Goal: Communication & Community: Answer question/provide support

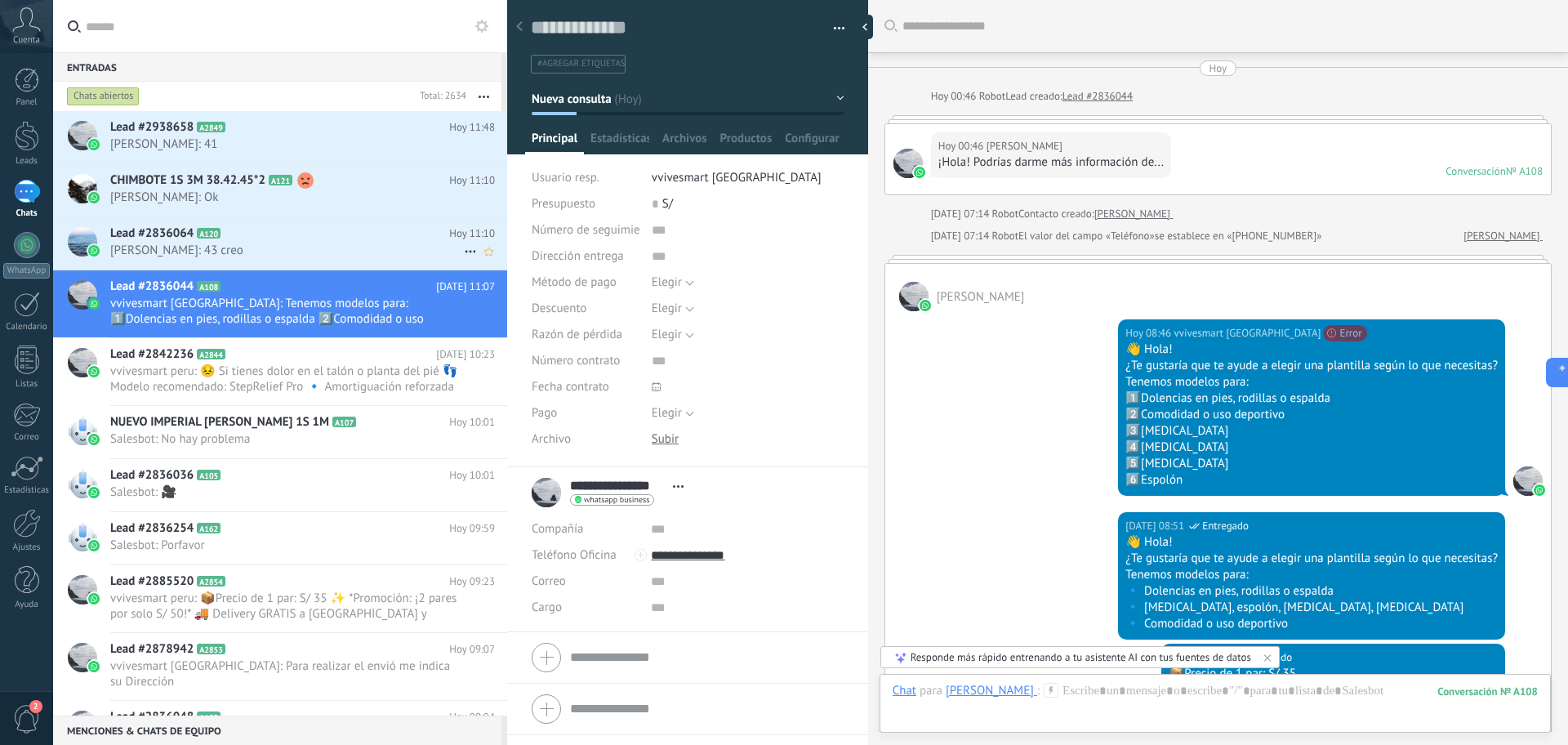
drag, startPoint x: 0, startPoint y: 0, endPoint x: 315, endPoint y: 230, distance: 390.0
click at [355, 240] on h2 "Lead #2836064 A120" at bounding box center [279, 234] width 339 height 16
click at [315, 230] on h2 "Lead #2836064 A120" at bounding box center [279, 234] width 339 height 16
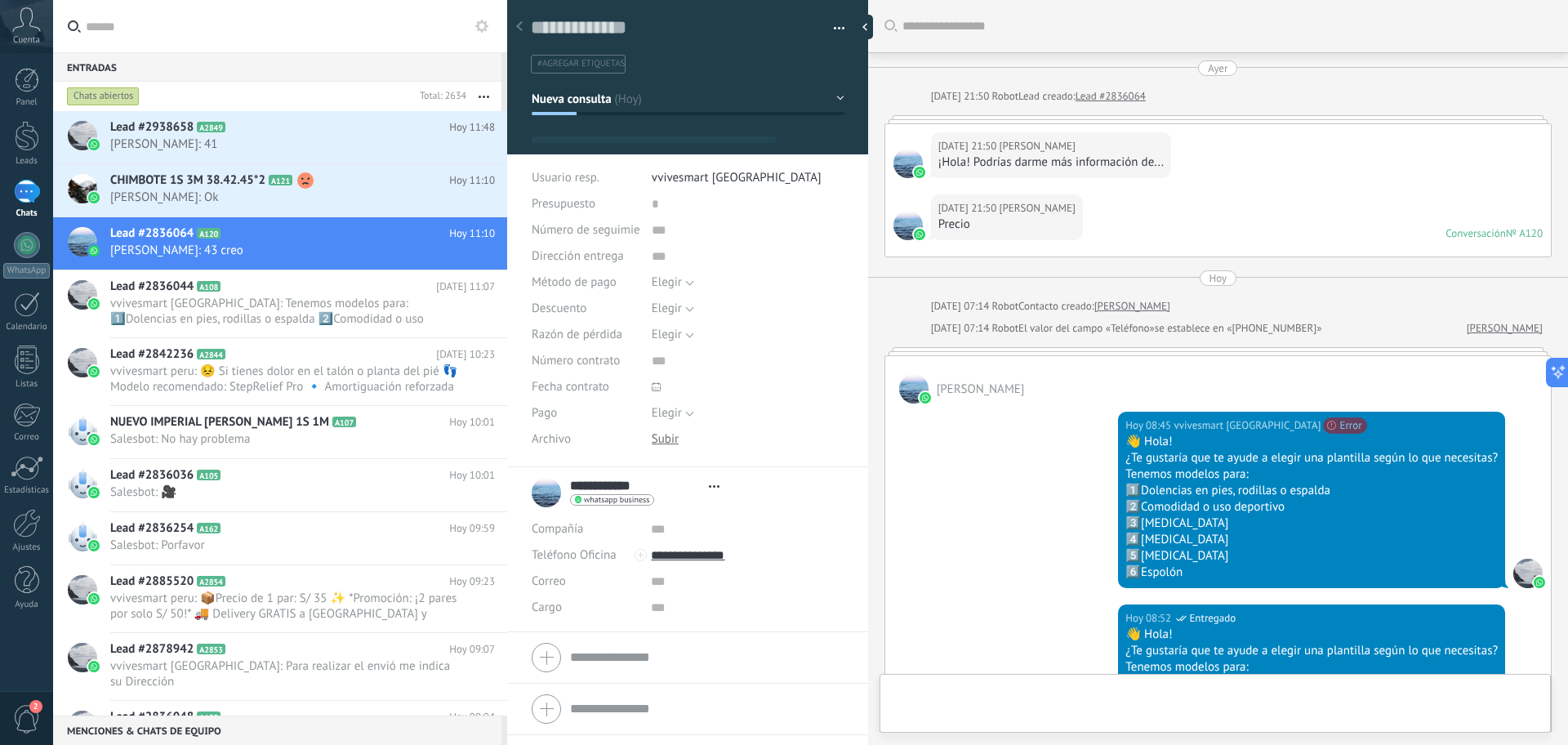
scroll to position [1001, 0]
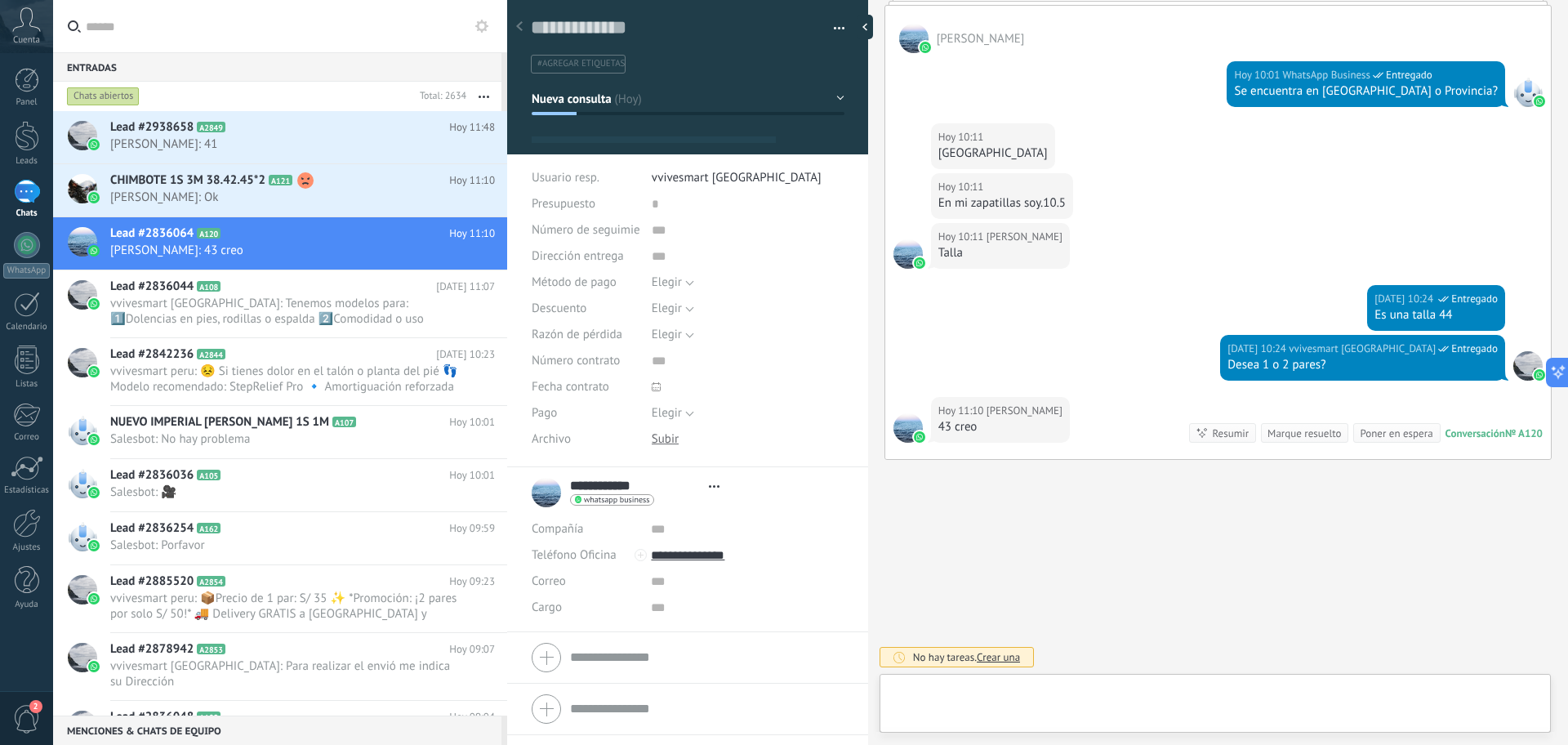
type textarea "**********"
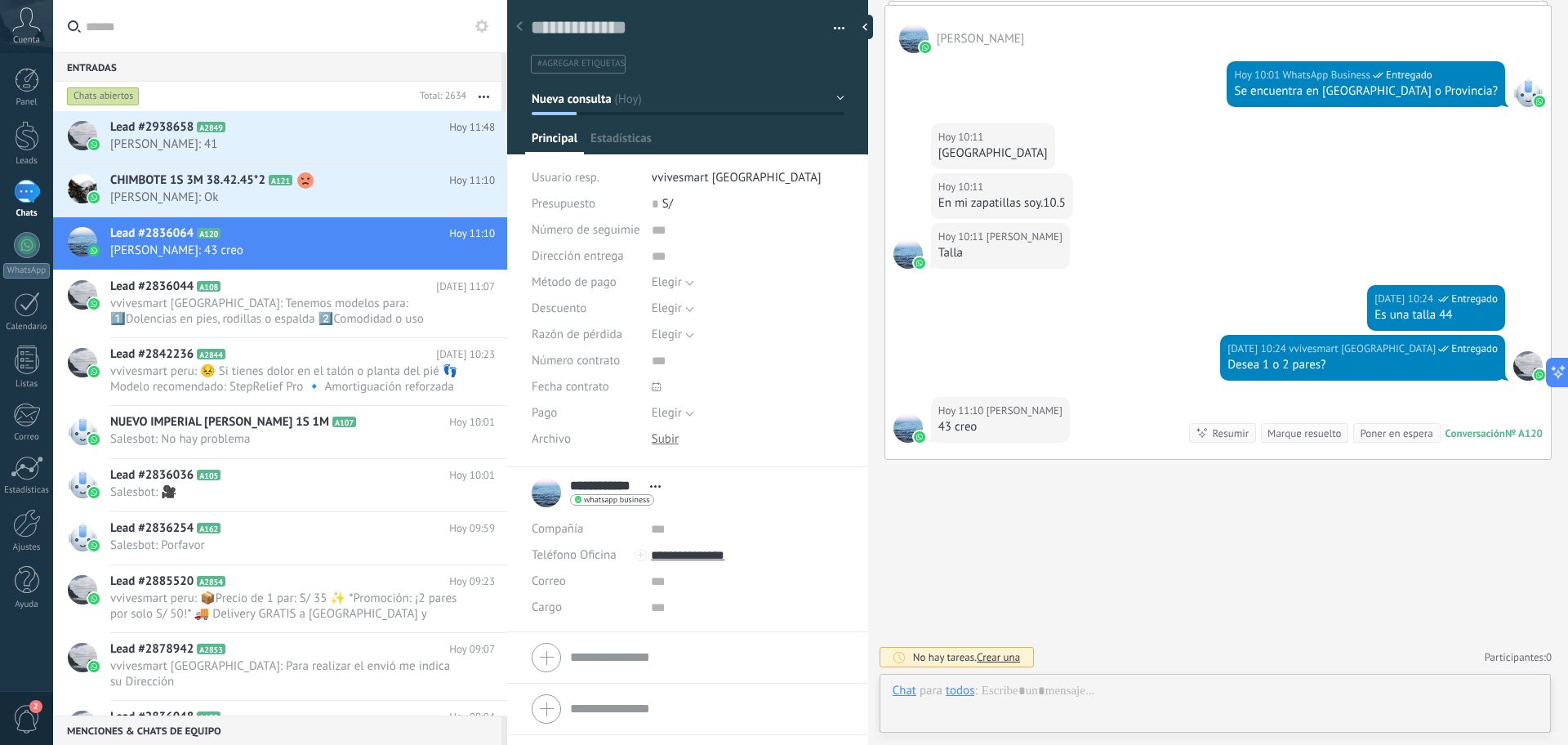
scroll to position [24, 0]
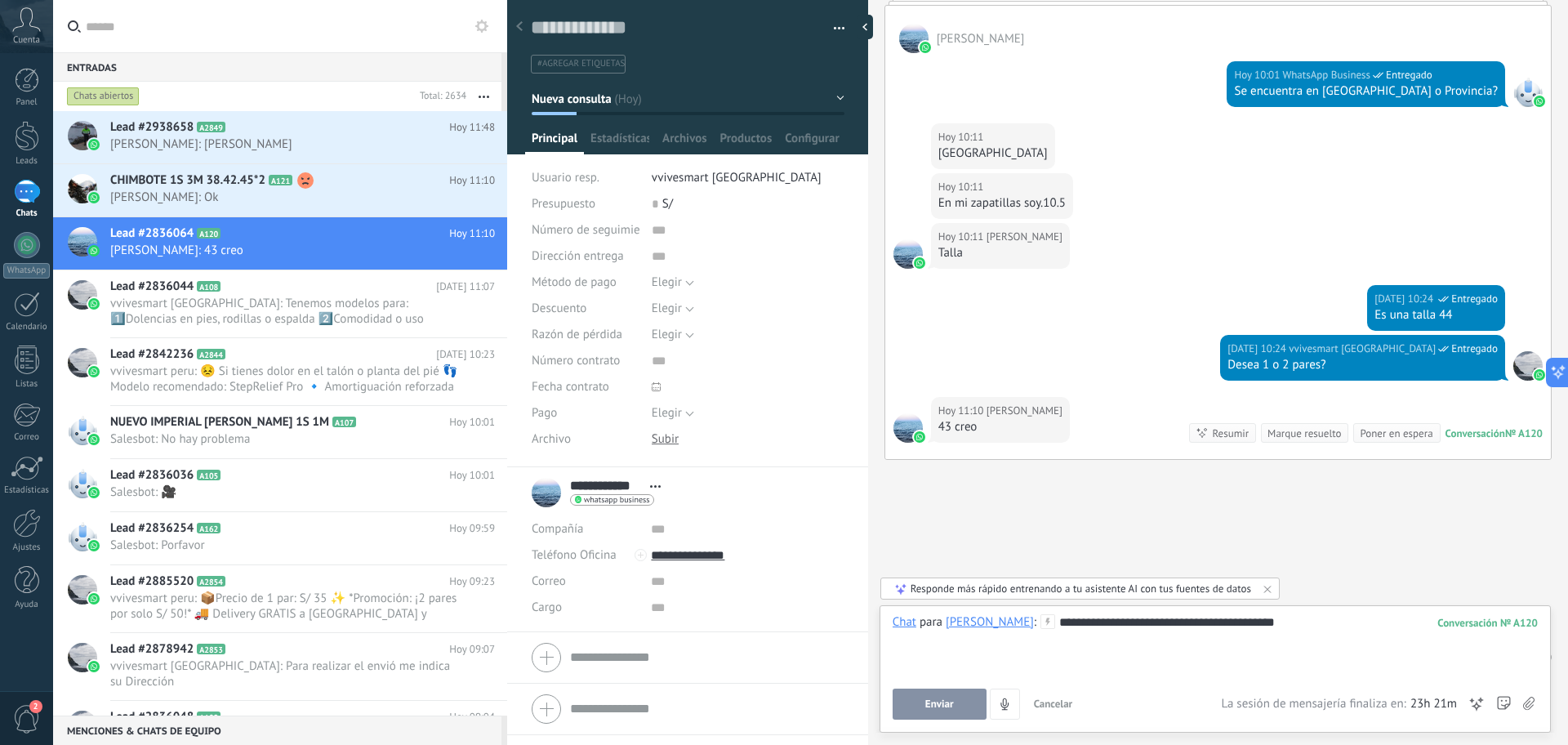
drag, startPoint x: 1229, startPoint y: 690, endPoint x: 1195, endPoint y: 690, distance: 34.0
click at [1225, 690] on div "**********" at bounding box center [1215, 666] width 645 height 106
click at [942, 697] on button "Enviar" at bounding box center [940, 704] width 94 height 31
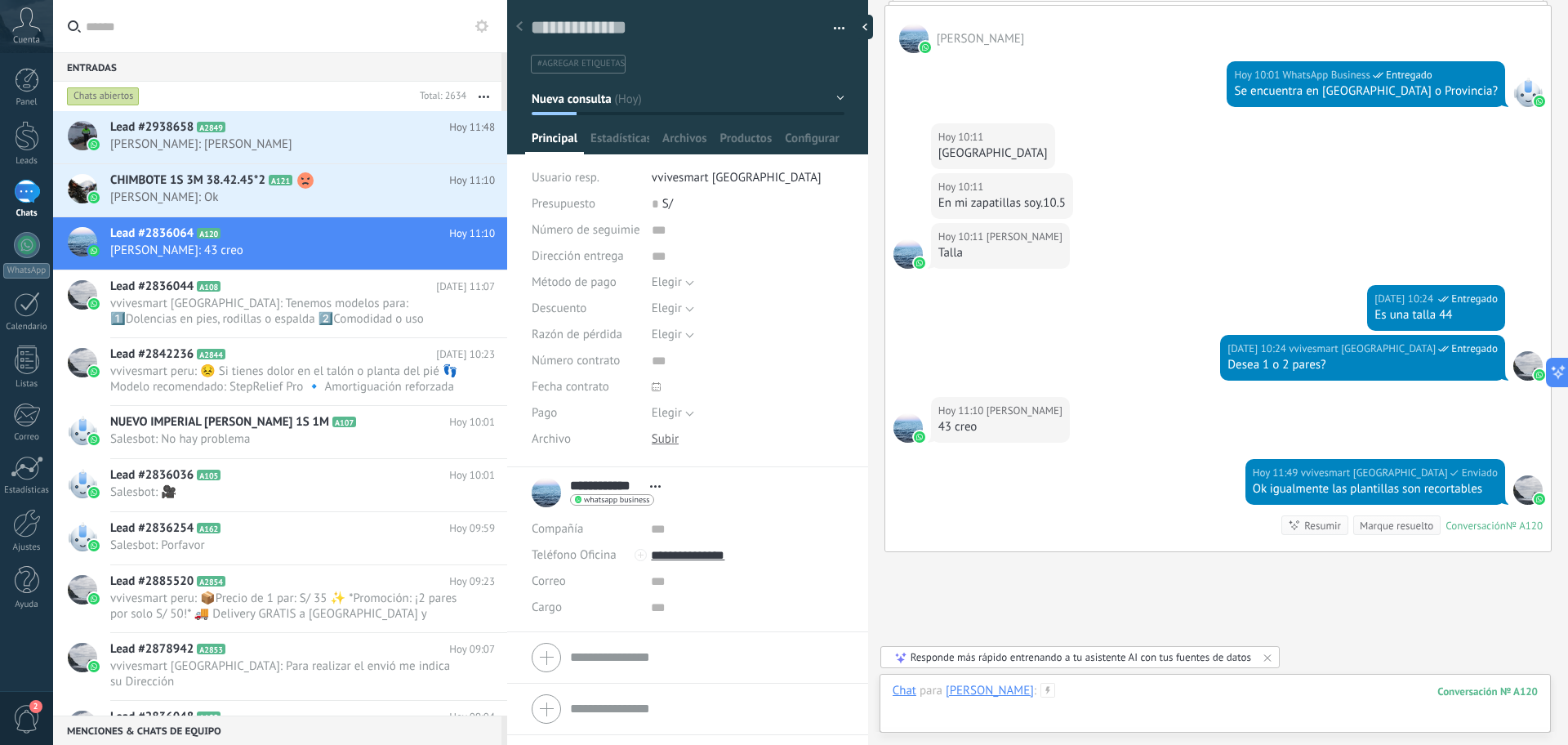
scroll to position [1094, 0]
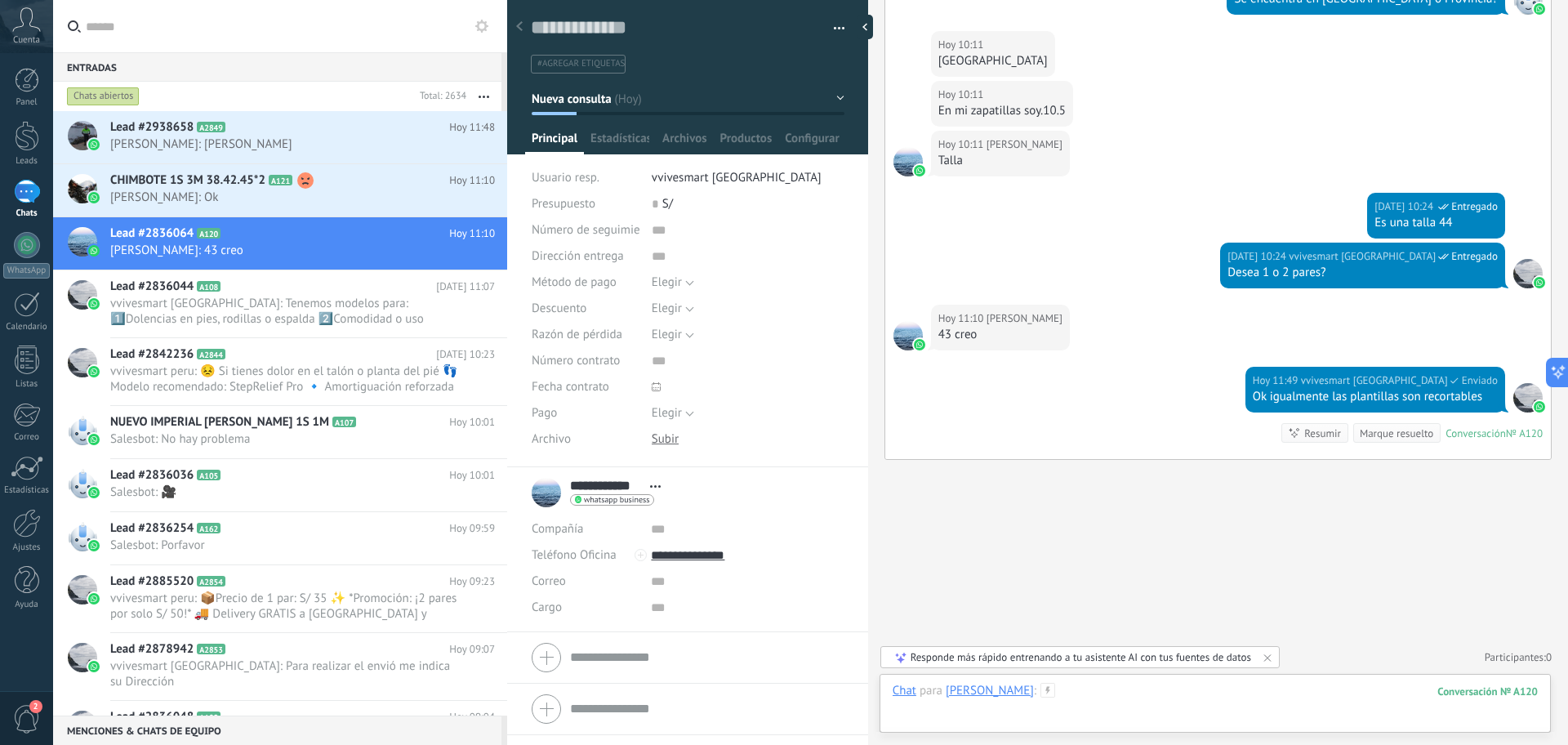
drag, startPoint x: 1111, startPoint y: 694, endPoint x: 1125, endPoint y: 696, distance: 14.1
click at [1125, 696] on div at bounding box center [1215, 707] width 645 height 49
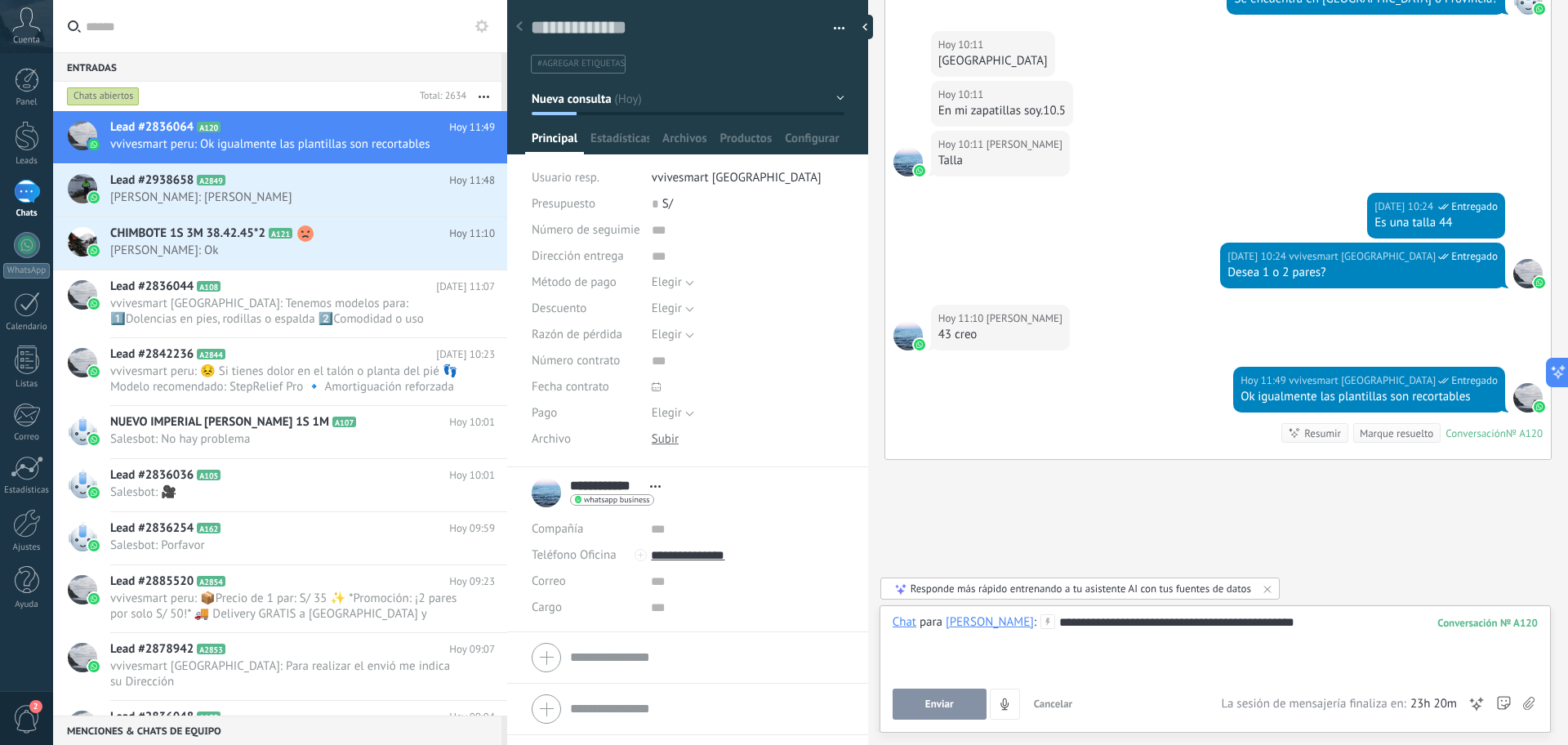
click at [944, 697] on button "Enviar" at bounding box center [940, 704] width 94 height 31
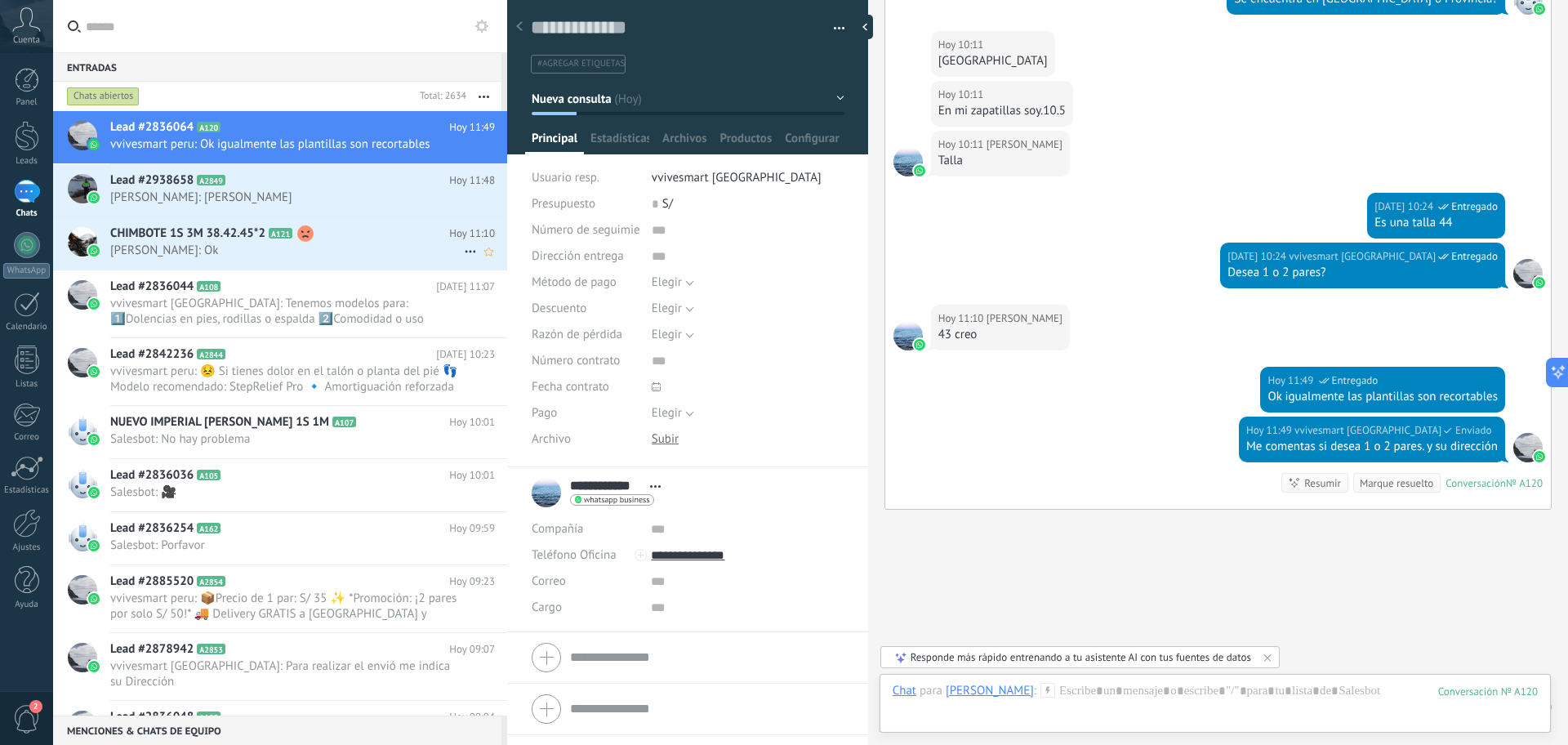
scroll to position [1143, 0]
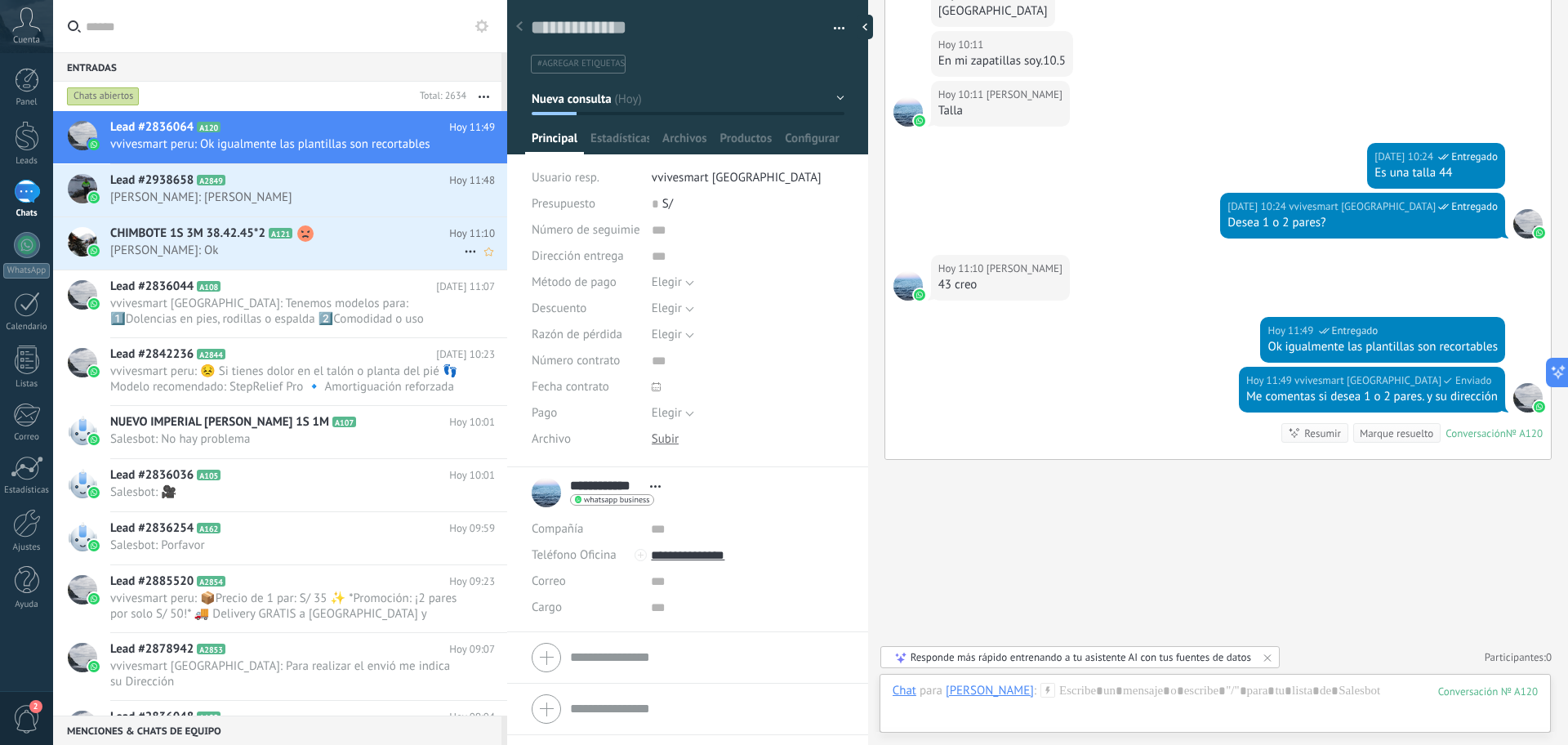
click at [382, 264] on div "CHIMBOTE 1S 3M 38.42.45*2 A121 [DATE] 11:10 [PERSON_NAME]: Ok" at bounding box center [309, 243] width 397 height 51
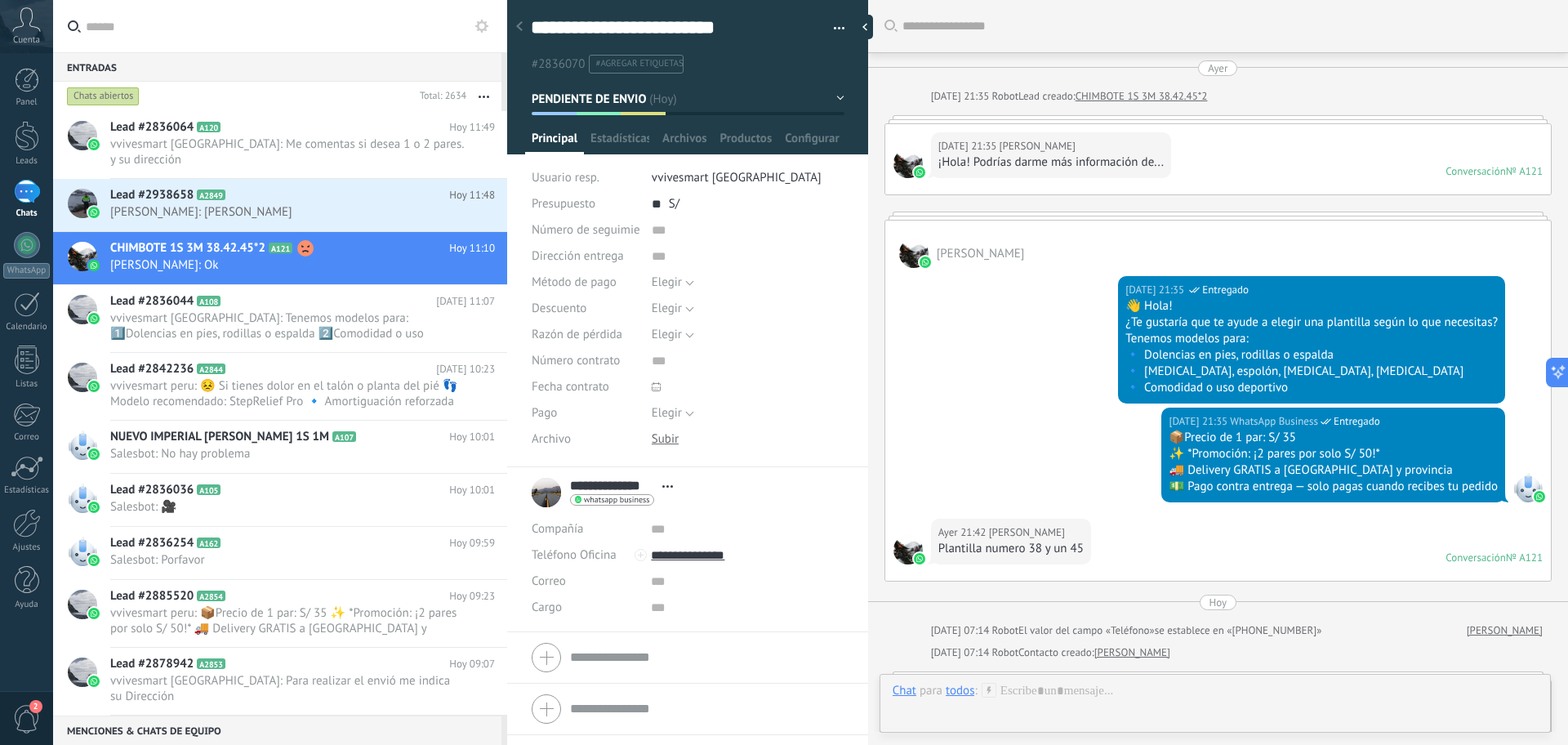
scroll to position [1308, 0]
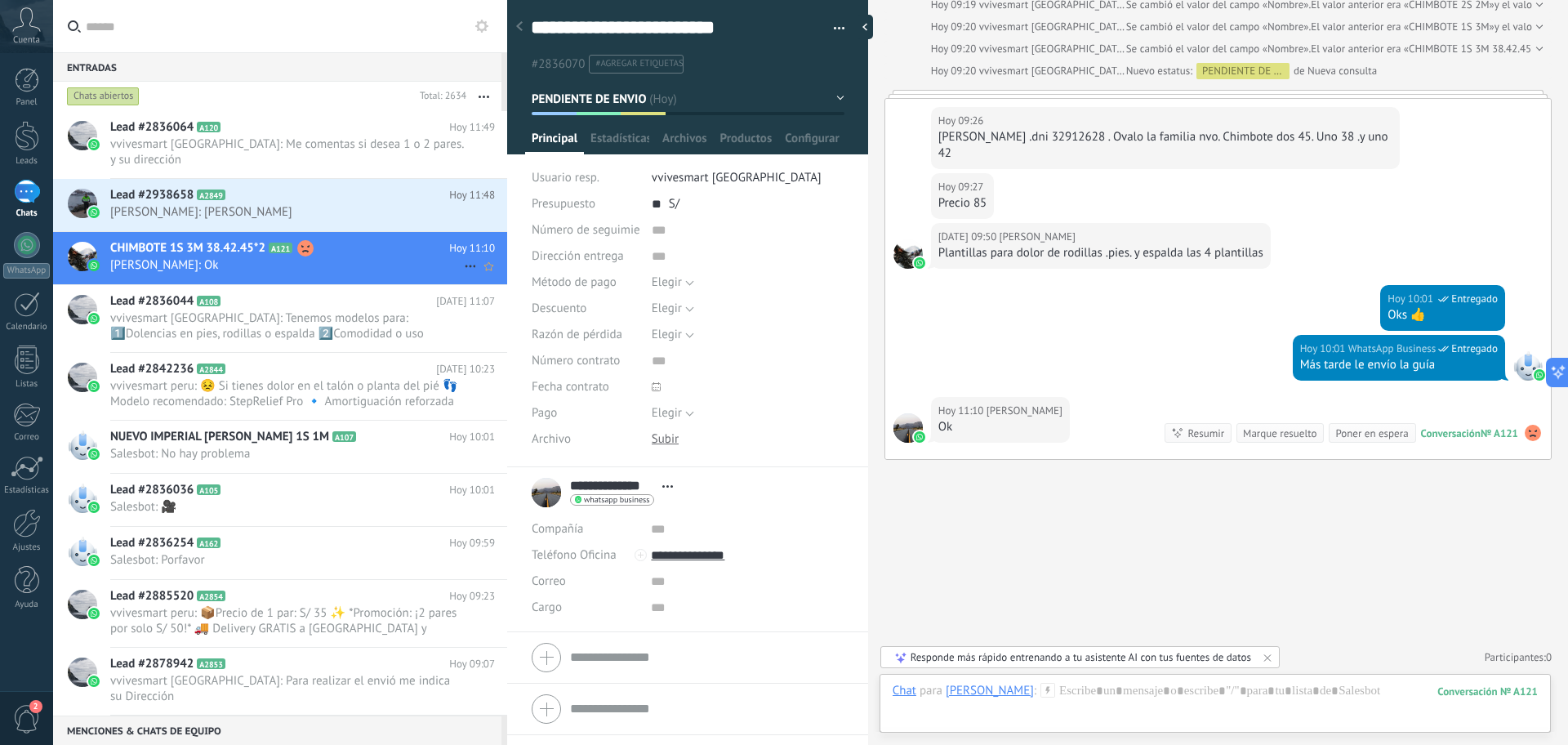
click at [460, 258] on icon at bounding box center [470, 266] width 20 height 20
click at [516, 269] on span "[PERSON_NAME] respondió" at bounding box center [559, 260] width 143 height 33
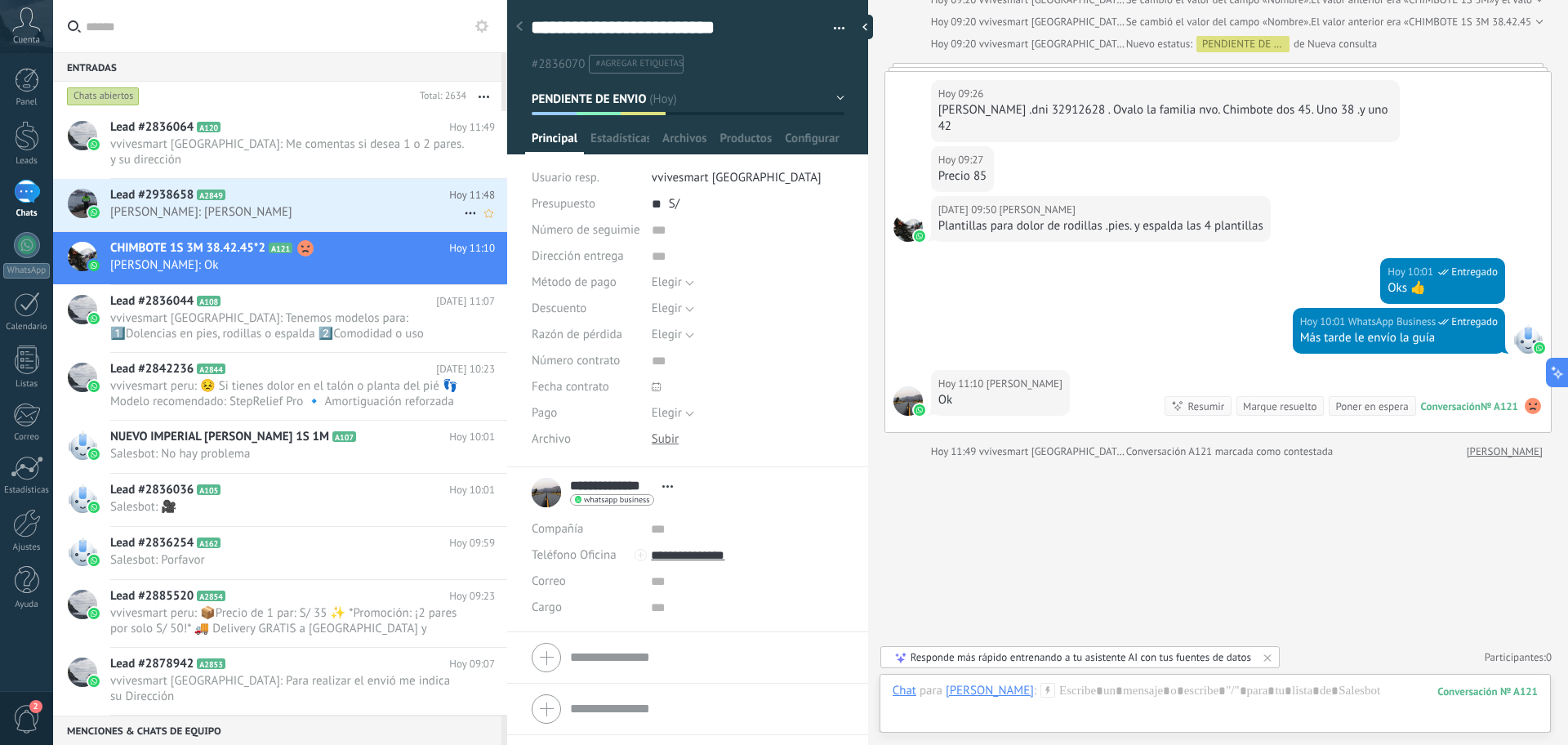
click at [292, 204] on span "[PERSON_NAME]: [PERSON_NAME]" at bounding box center [287, 211] width 354 height 15
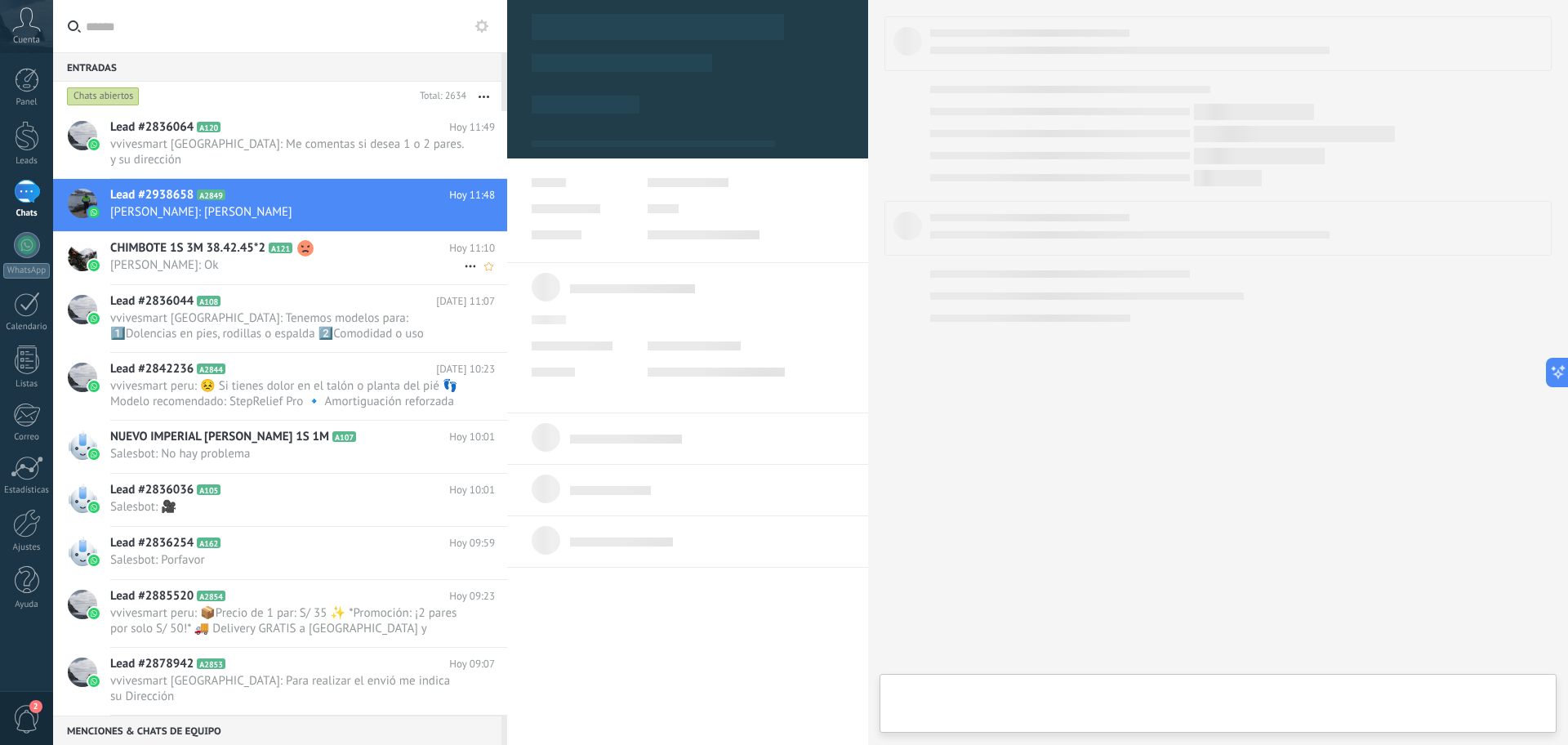
type textarea "**********"
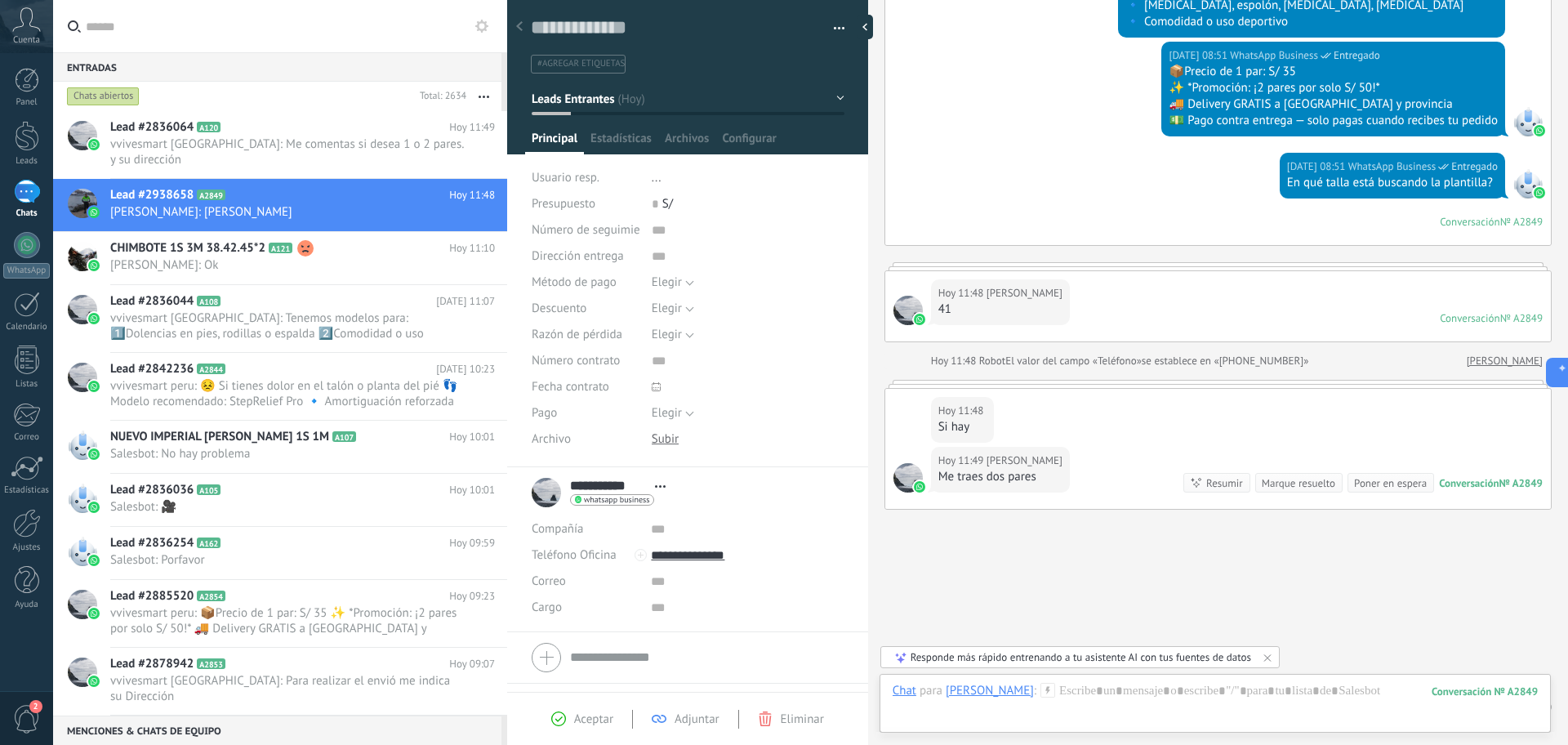
scroll to position [320, 0]
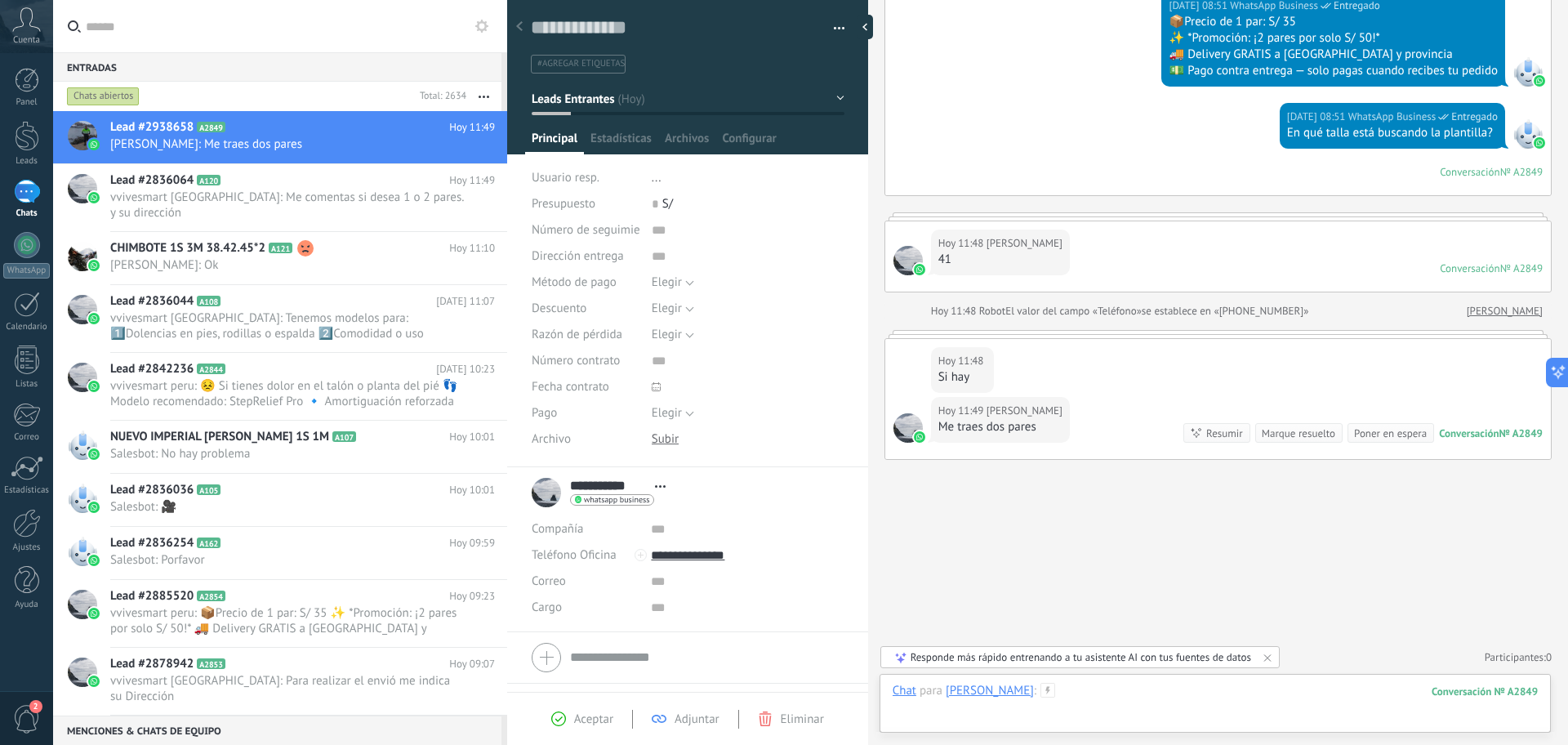
click at [1192, 726] on div at bounding box center [1215, 707] width 645 height 49
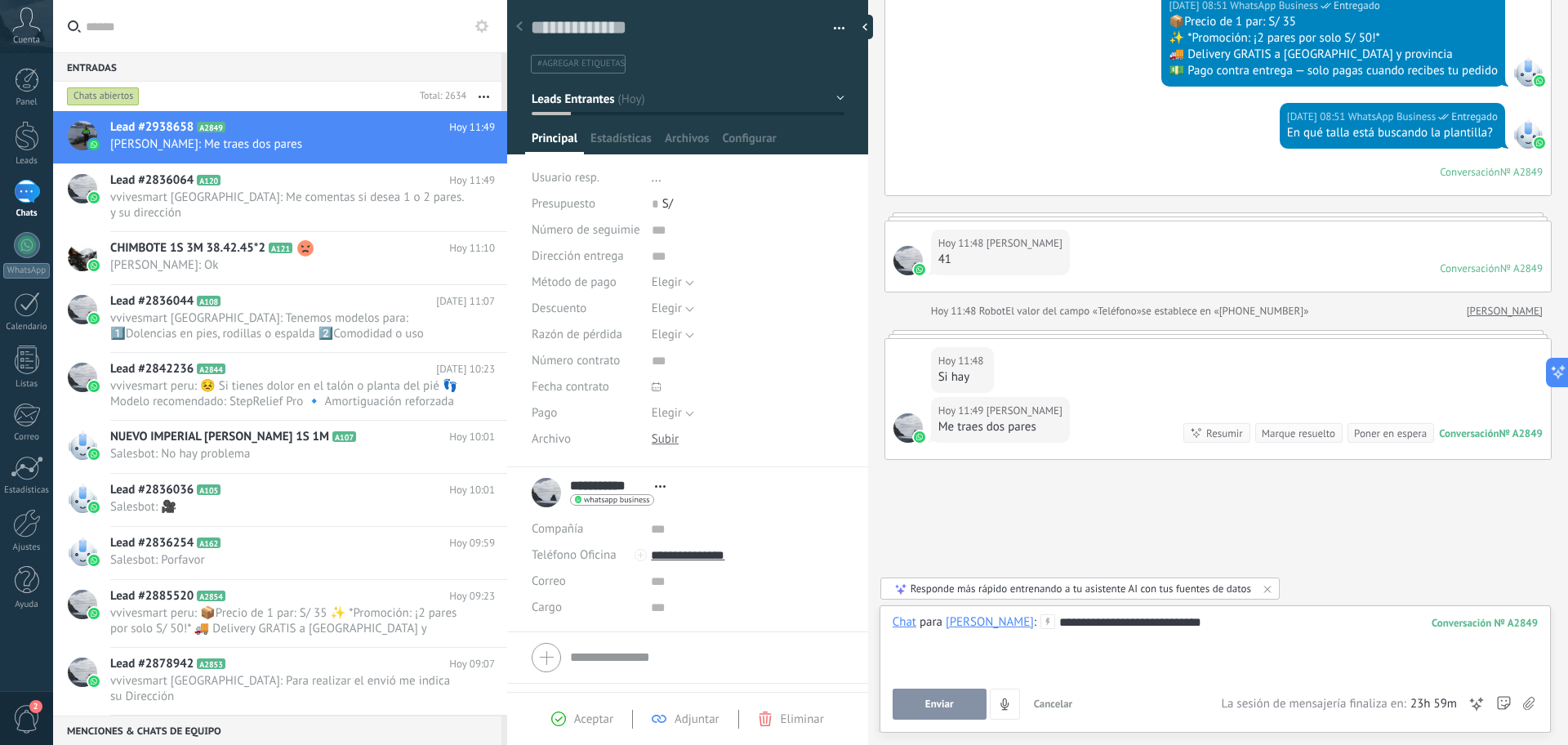
click at [919, 701] on button "Enviar" at bounding box center [940, 704] width 94 height 31
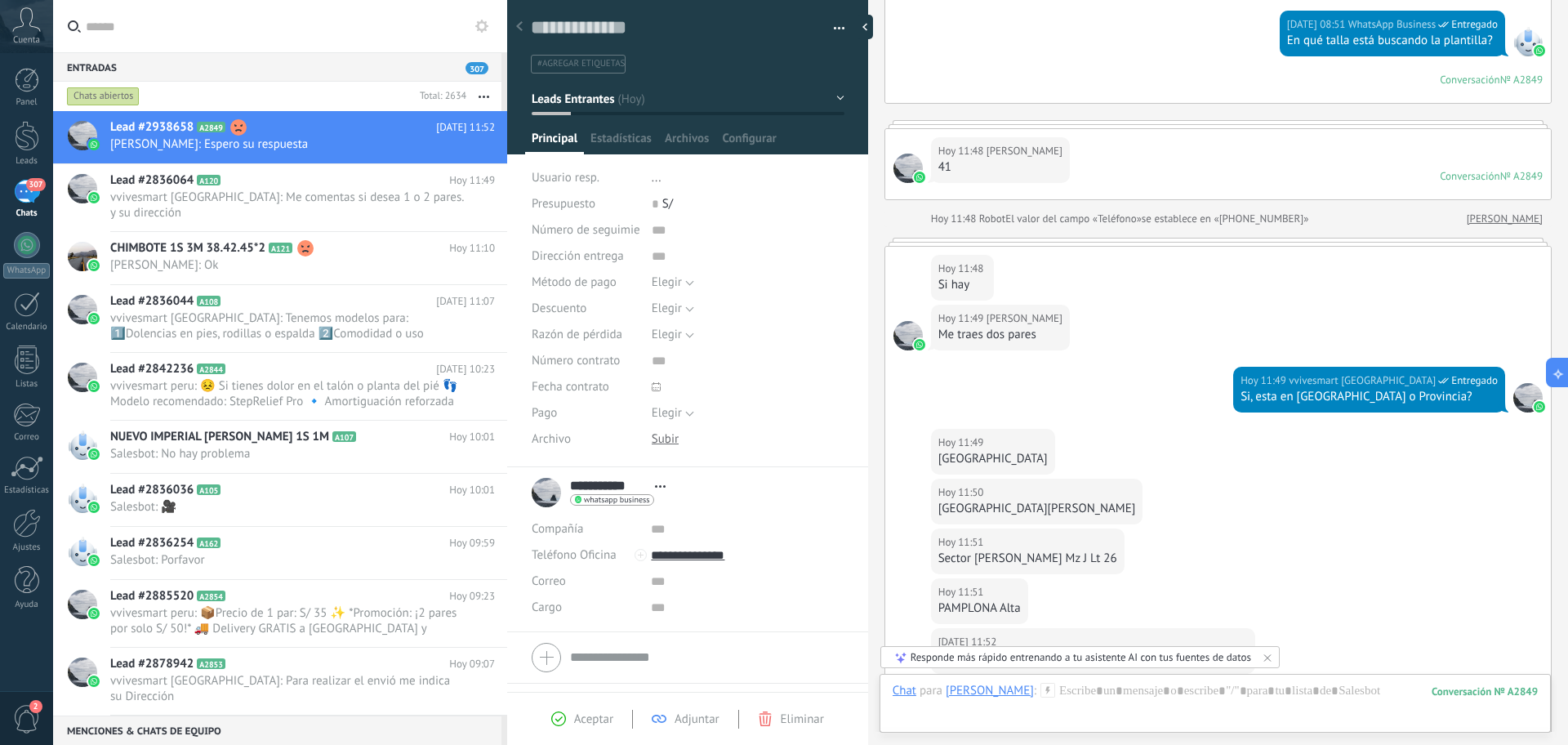
scroll to position [742, 0]
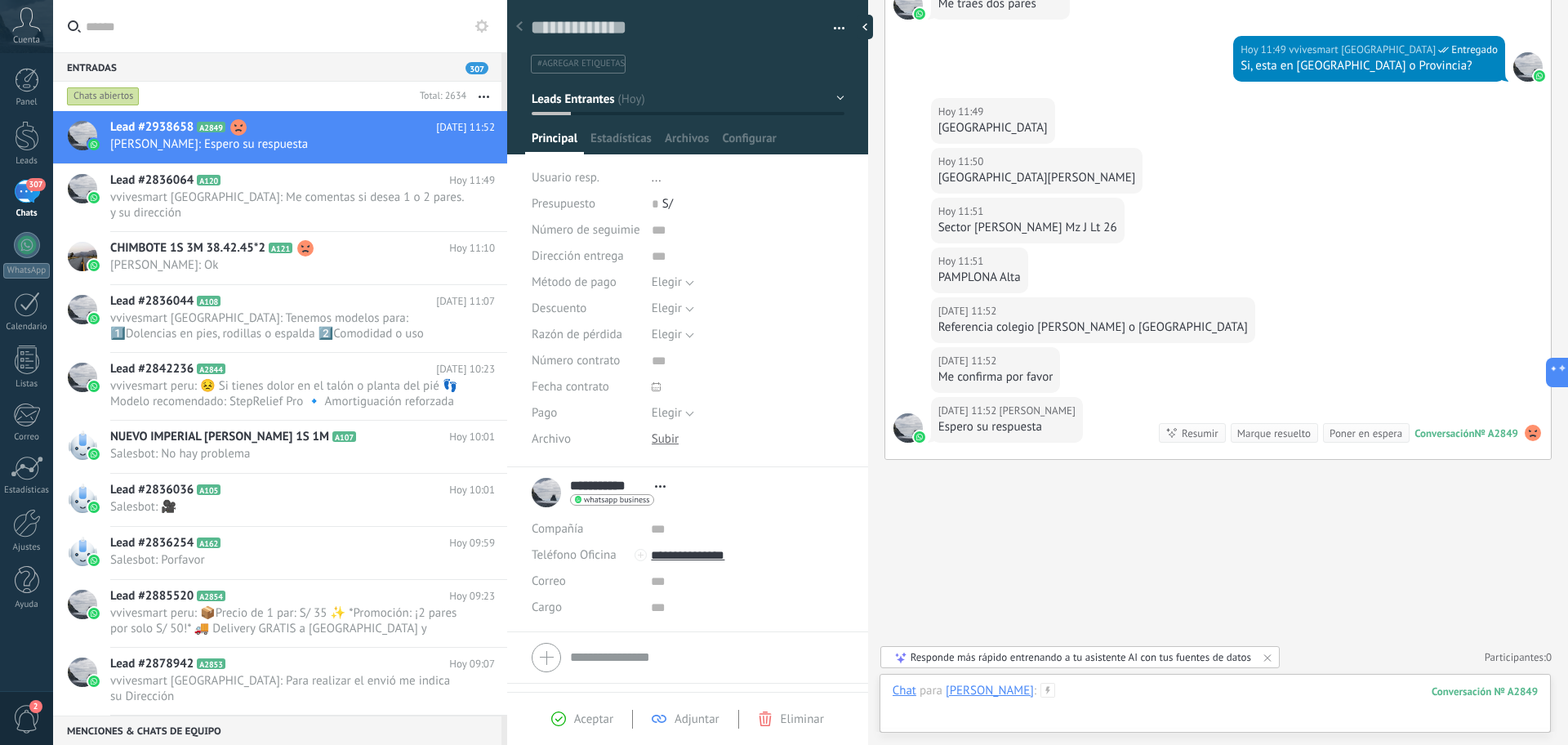
click at [1186, 696] on div at bounding box center [1215, 707] width 645 height 49
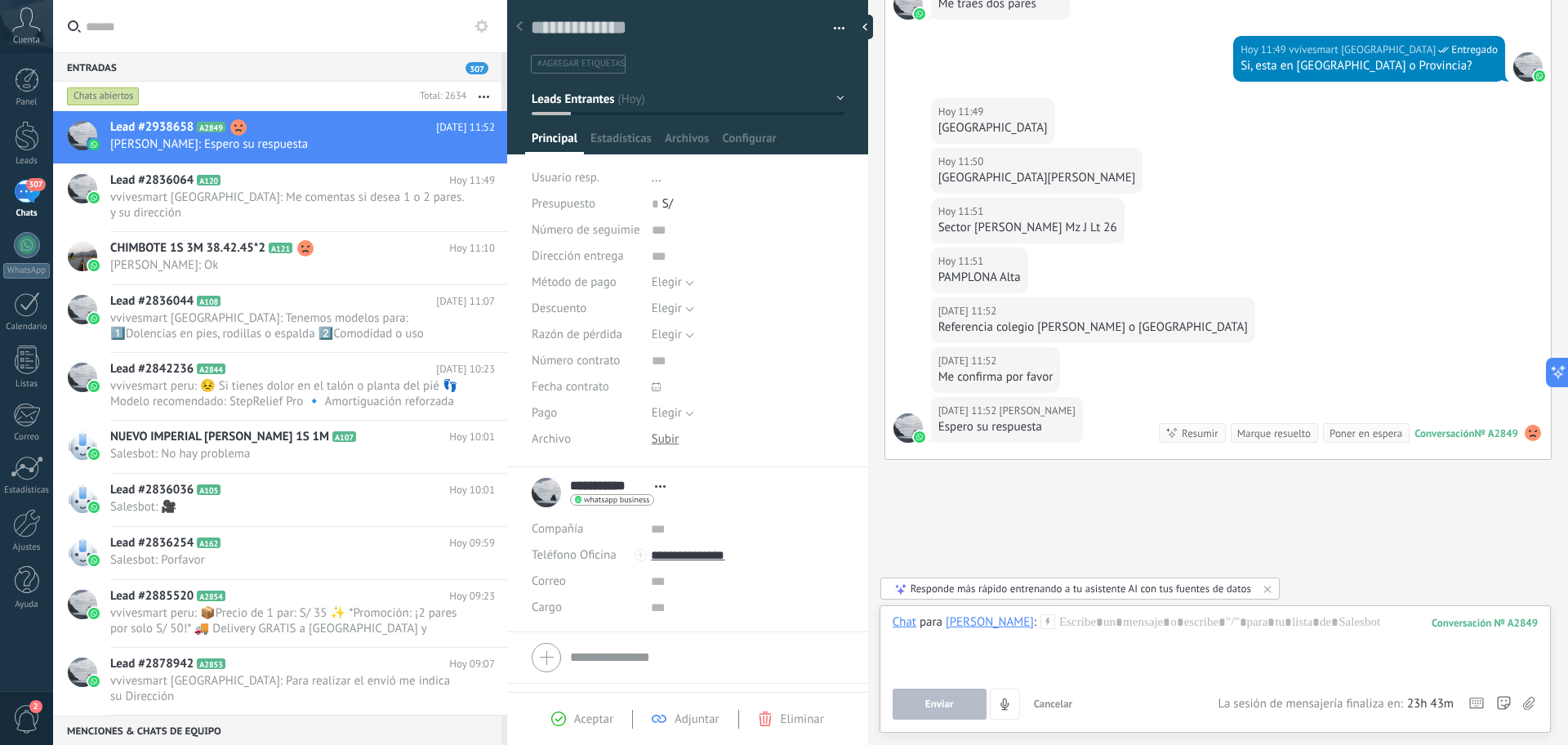
click at [1183, 713] on div "Enviar Cancelar Rastrear clics en links ? Reducir links largos y rastrear clics…" at bounding box center [1055, 704] width 326 height 31
click at [1218, 656] on div at bounding box center [1215, 645] width 645 height 62
click at [1296, 191] on div "[DATE] 11:50 [PERSON_NAME] San [PERSON_NAME] de Miraflores" at bounding box center [1218, 172] width 665 height 50
drag, startPoint x: 1298, startPoint y: 638, endPoint x: 997, endPoint y: 621, distance: 301.5
click at [997, 621] on div "**********" at bounding box center [1215, 645] width 645 height 62
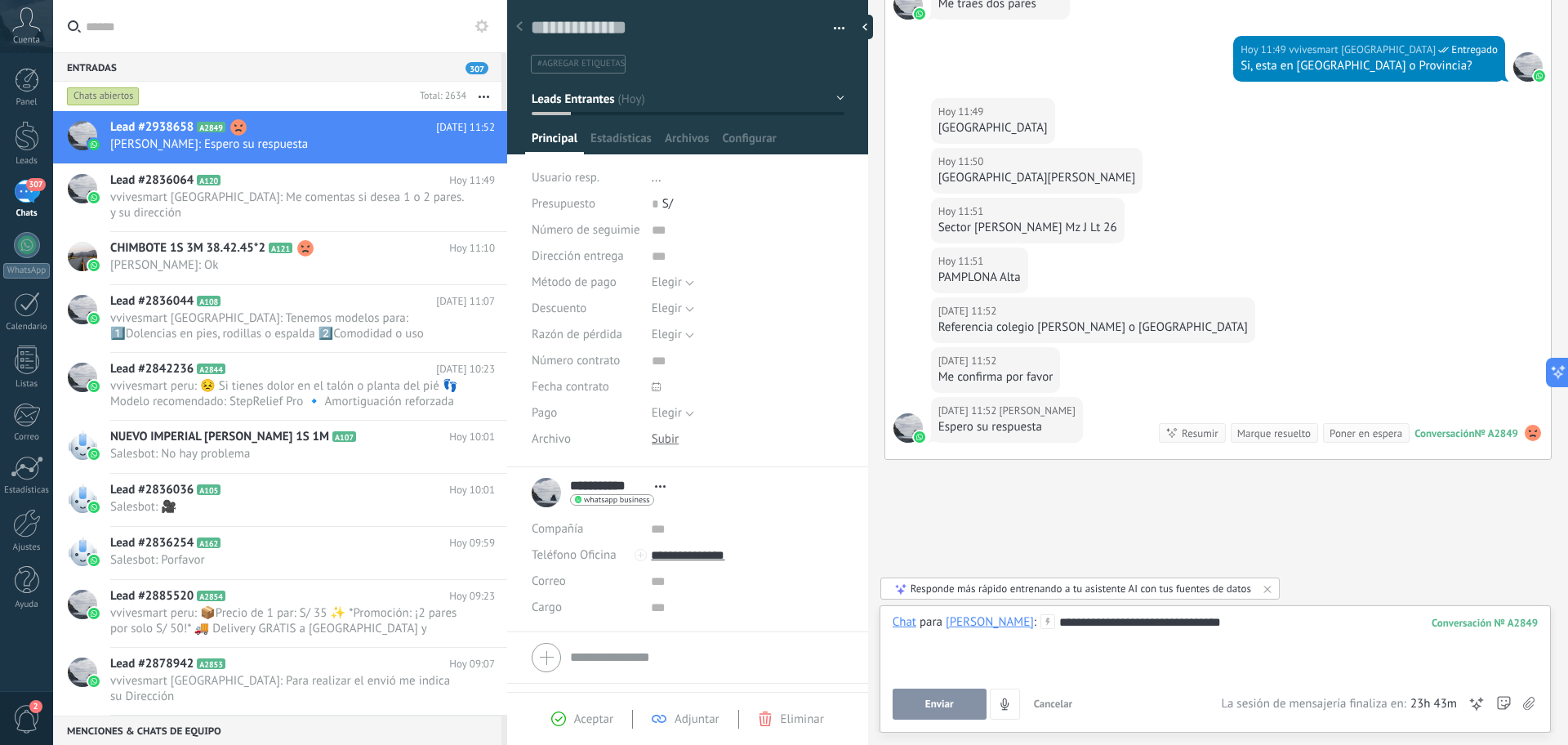
click at [955, 703] on button "Enviar" at bounding box center [940, 704] width 94 height 31
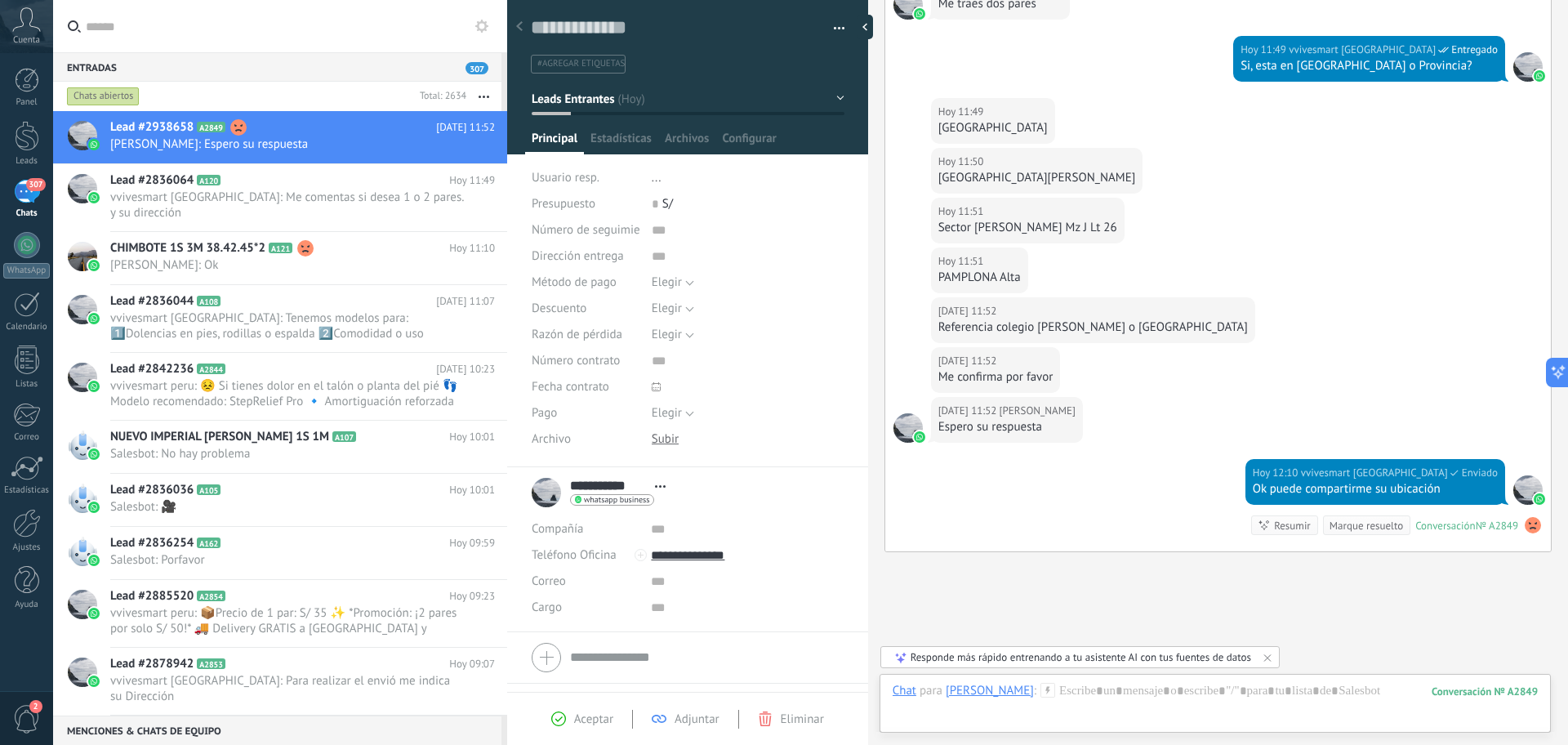
scroll to position [835, 0]
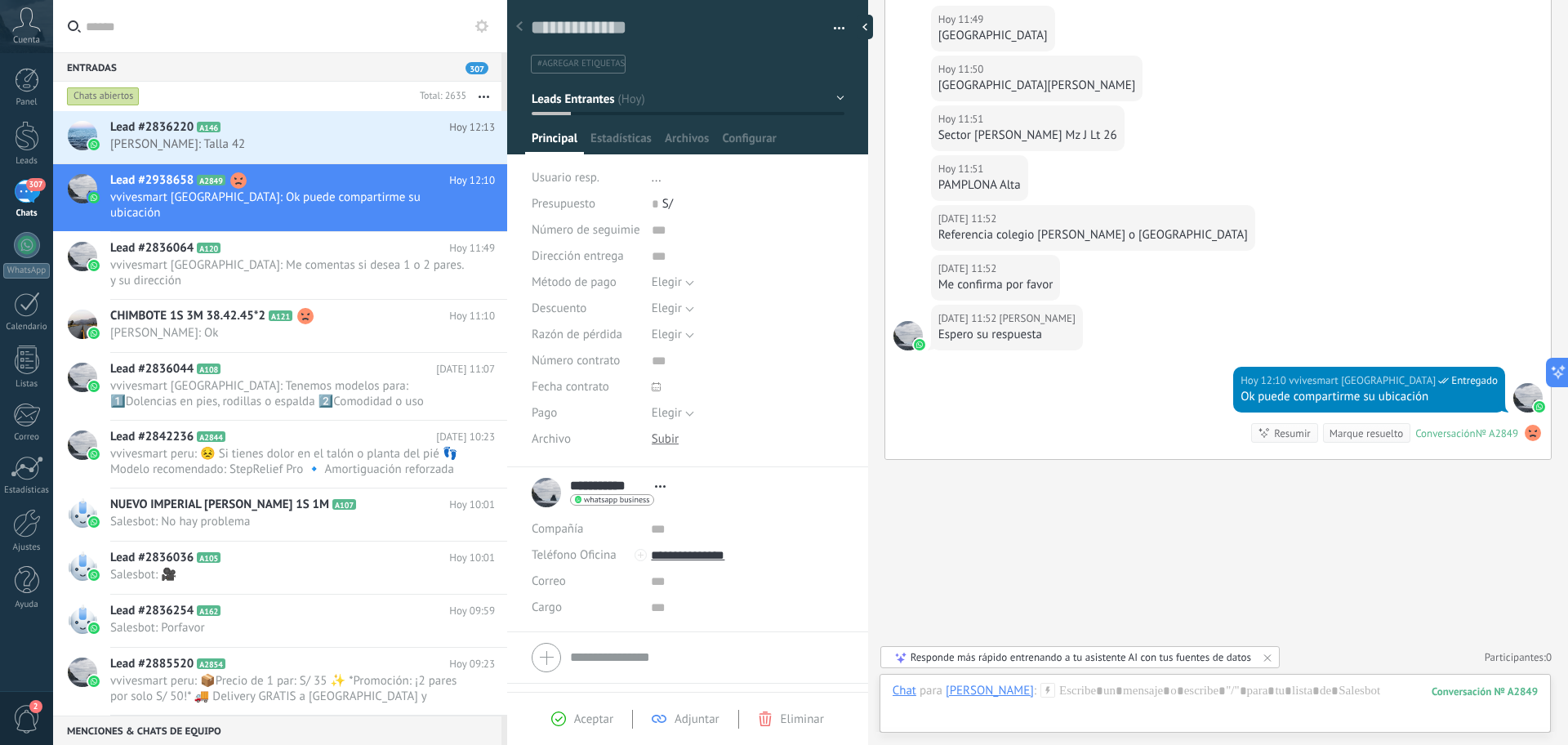
click at [438, 137] on span "[PERSON_NAME]: Talla 42" at bounding box center [287, 144] width 354 height 15
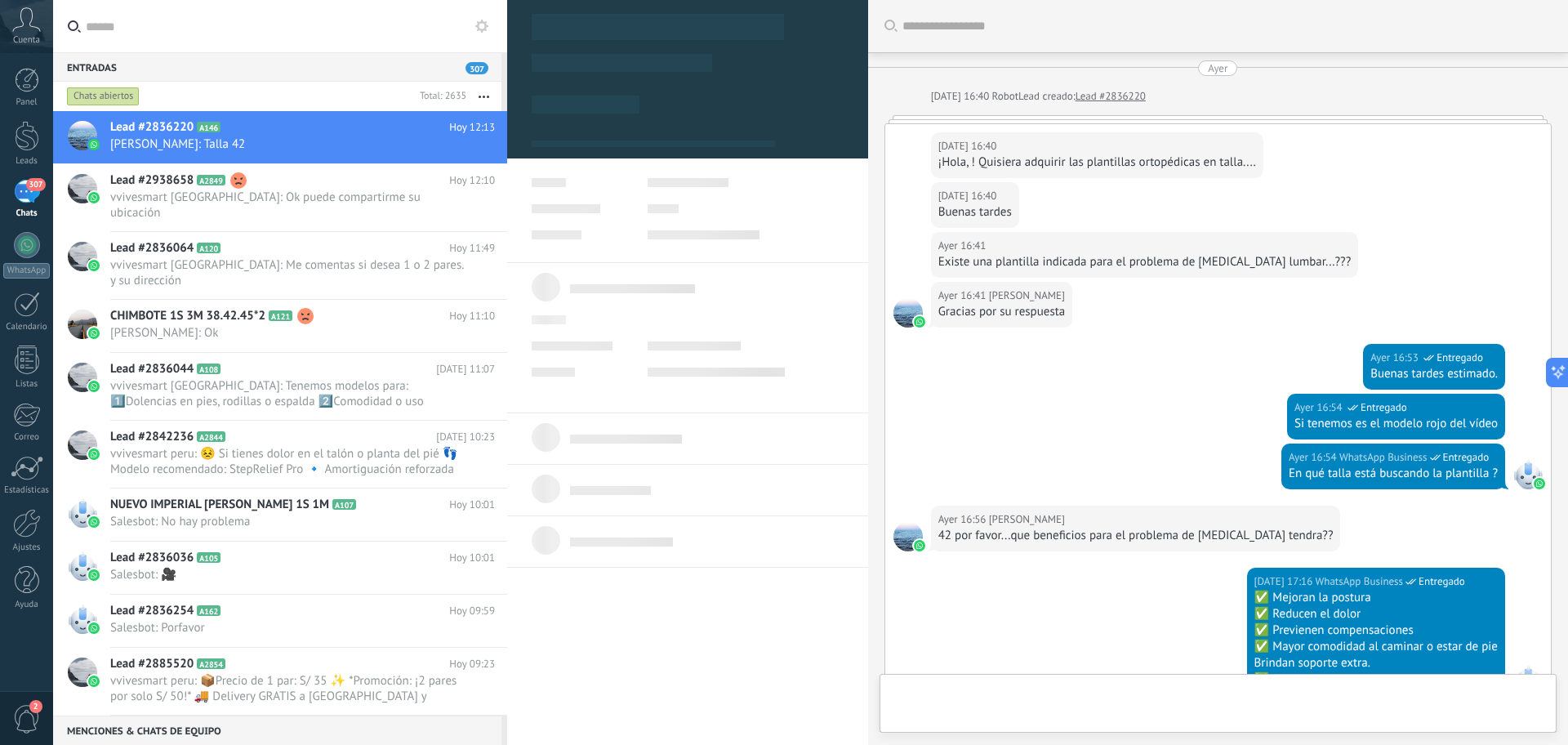
type textarea "**********"
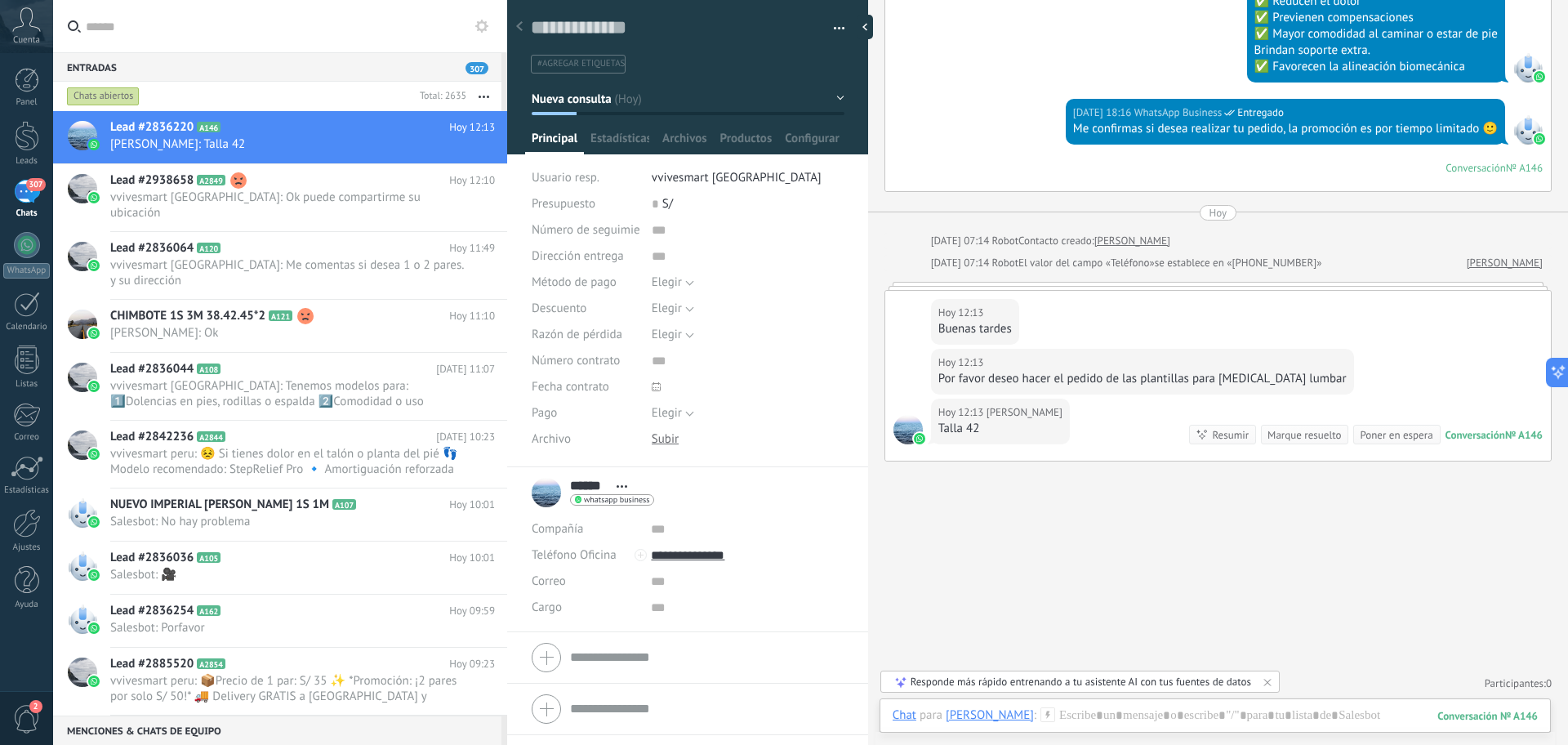
scroll to position [614, 0]
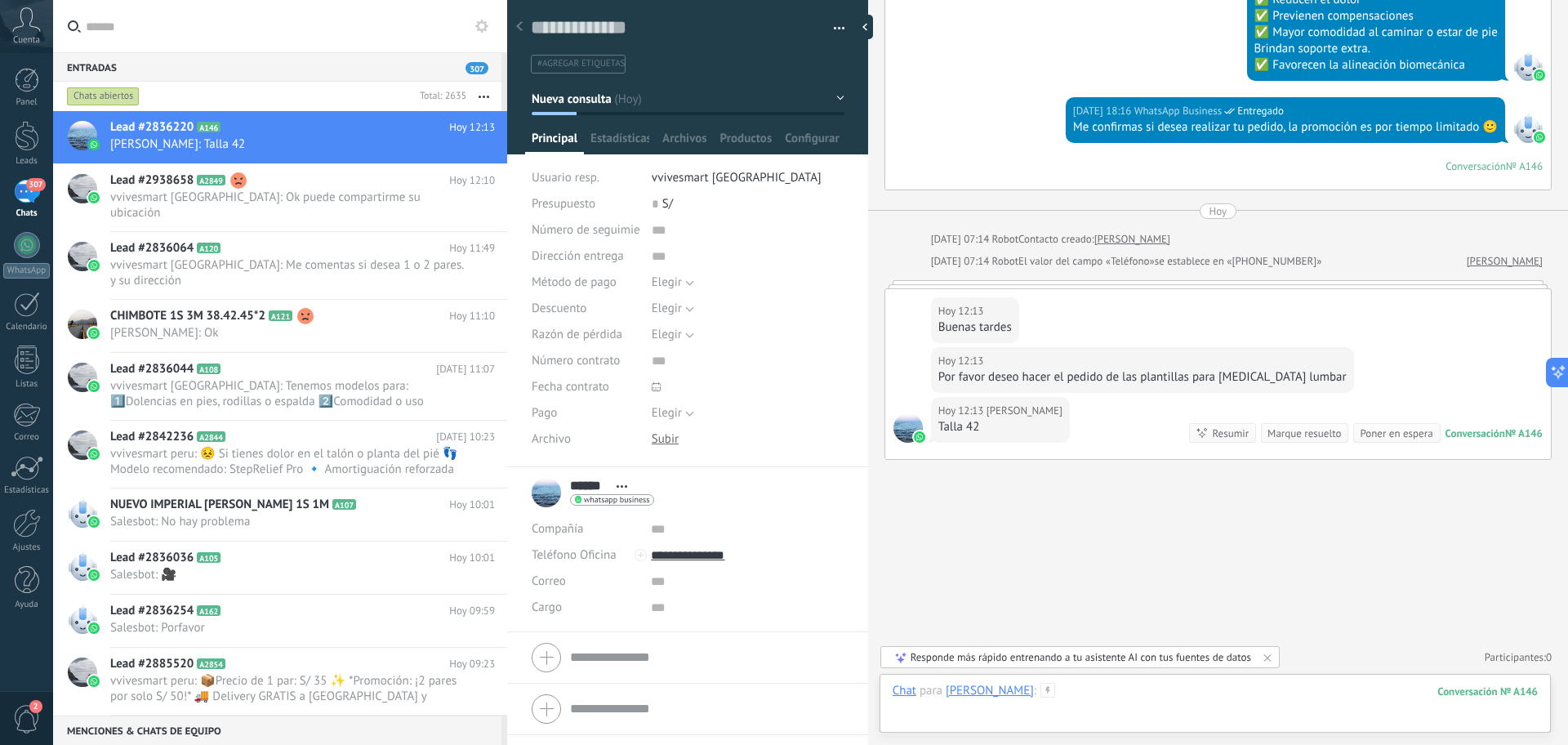
click at [1259, 707] on div at bounding box center [1215, 707] width 645 height 49
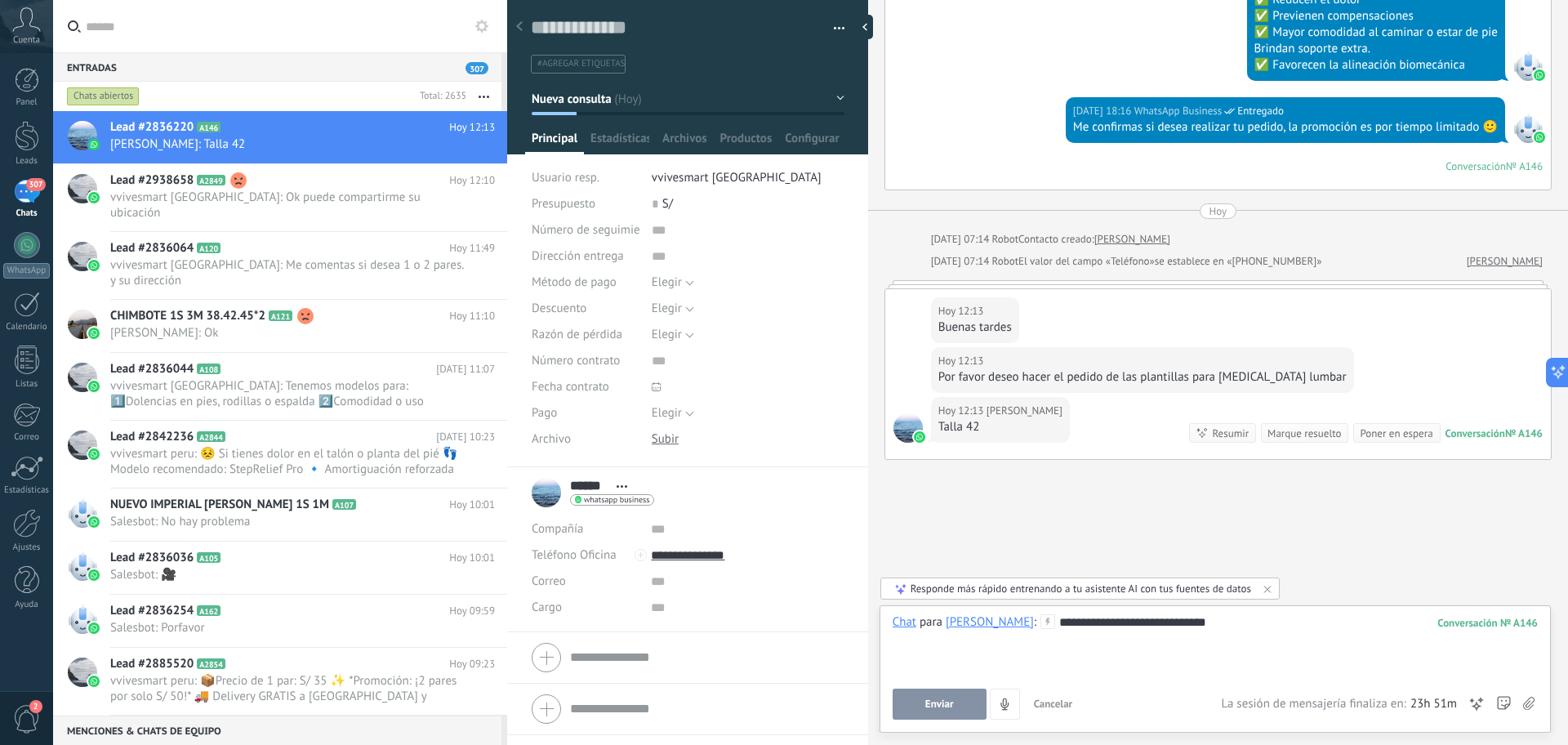
click at [956, 706] on button "Enviar" at bounding box center [940, 704] width 94 height 31
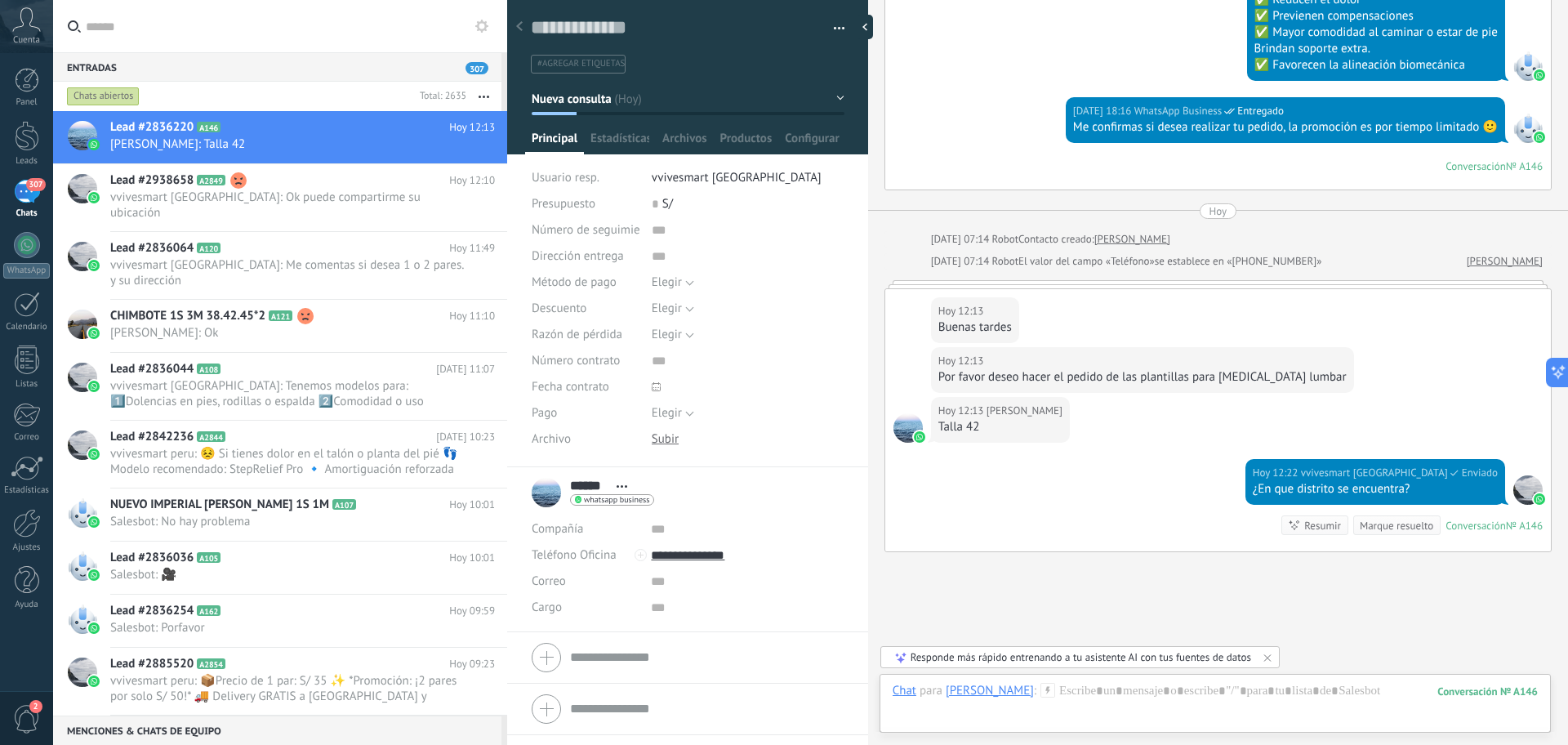
scroll to position [707, 0]
